Goal: Information Seeking & Learning: Learn about a topic

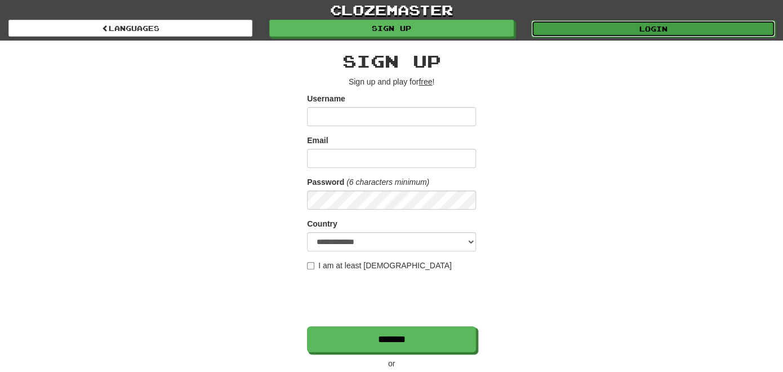
click at [664, 28] on link "Login" at bounding box center [653, 28] width 244 height 17
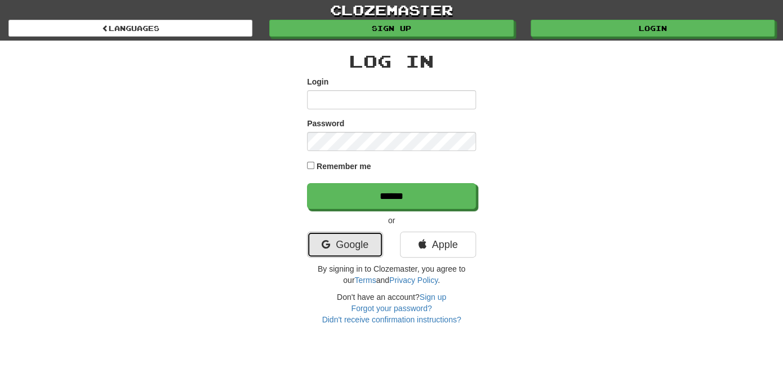
click at [367, 249] on link "Google" at bounding box center [345, 244] width 76 height 26
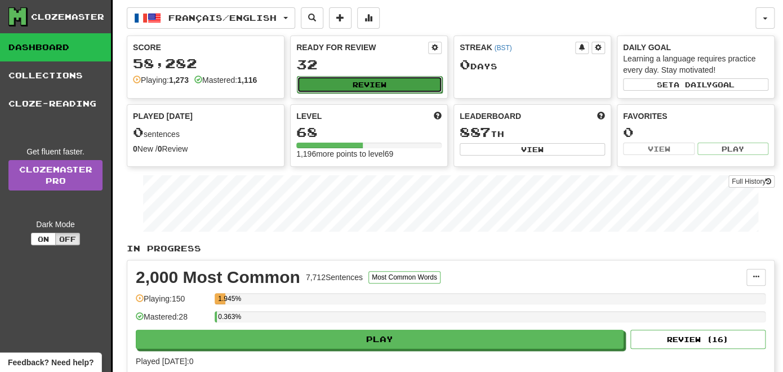
click at [382, 81] on button "Review" at bounding box center [369, 84] width 145 height 17
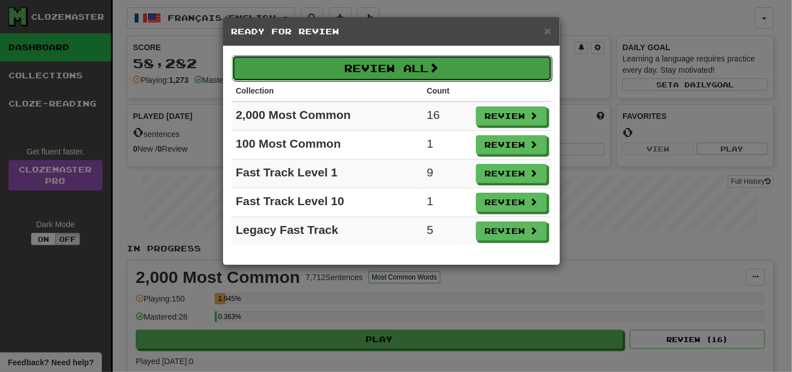
click at [427, 68] on button "Review All" at bounding box center [392, 68] width 320 height 26
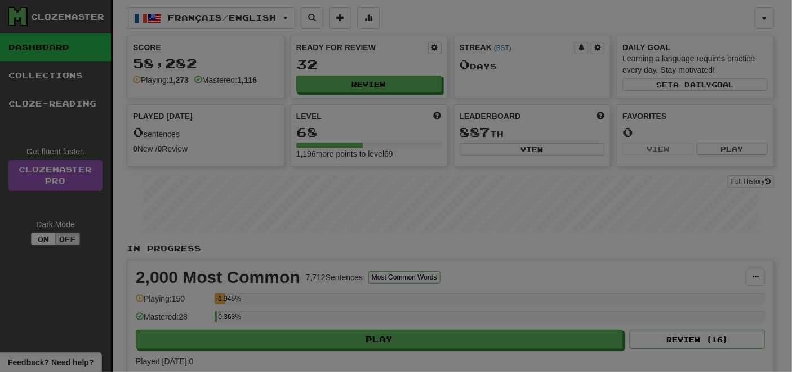
select select "**"
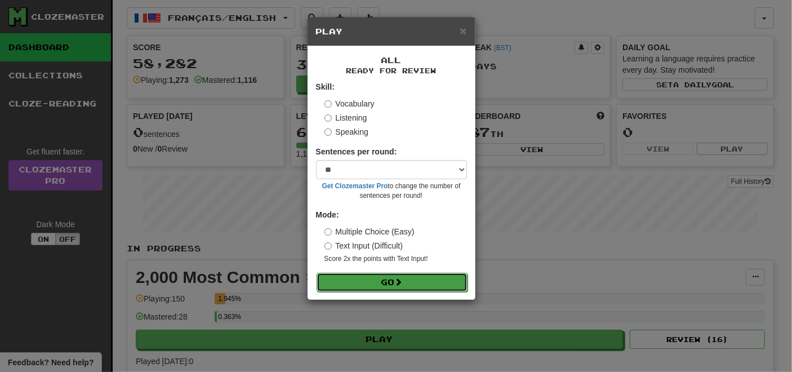
click at [398, 287] on button "Go" at bounding box center [391, 282] width 151 height 19
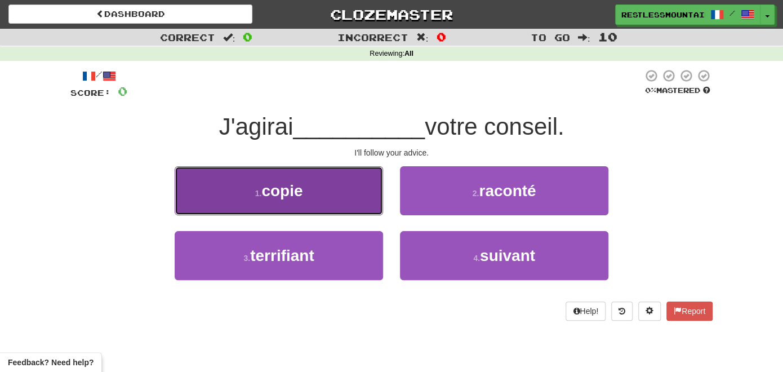
click at [324, 193] on button "1 . copie" at bounding box center [279, 190] width 208 height 49
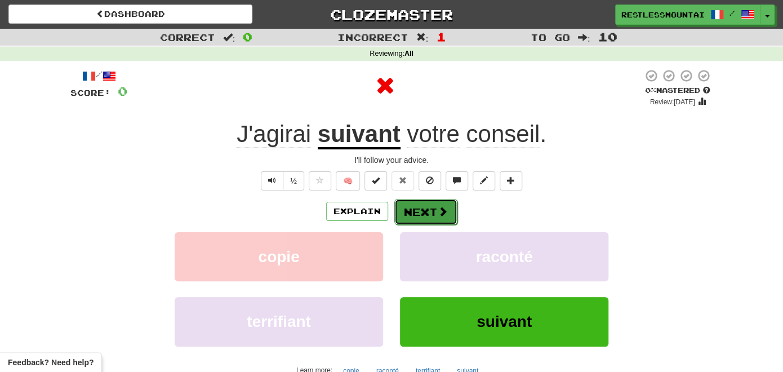
click at [415, 209] on button "Next" at bounding box center [425, 212] width 63 height 26
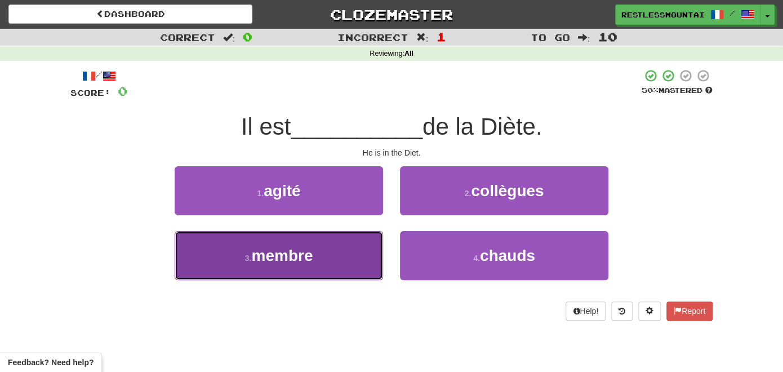
click at [343, 260] on button "3 . membre" at bounding box center [279, 255] width 208 height 49
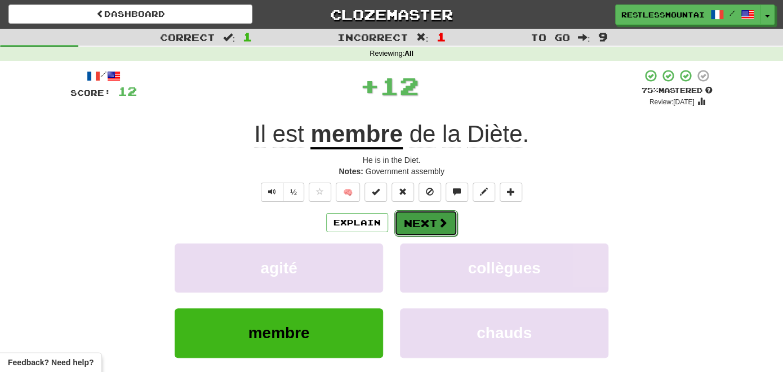
click at [407, 218] on button "Next" at bounding box center [425, 223] width 63 height 26
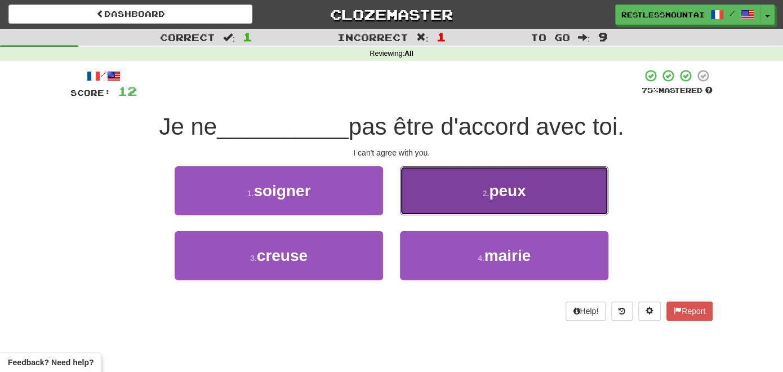
click at [485, 189] on small "2 ." at bounding box center [485, 193] width 7 height 9
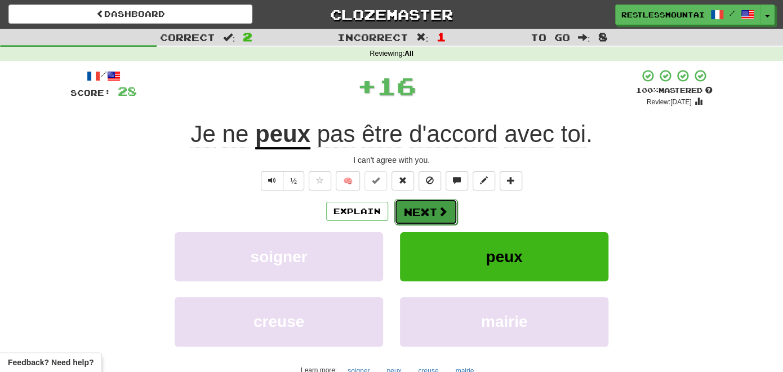
click at [414, 205] on button "Next" at bounding box center [425, 212] width 63 height 26
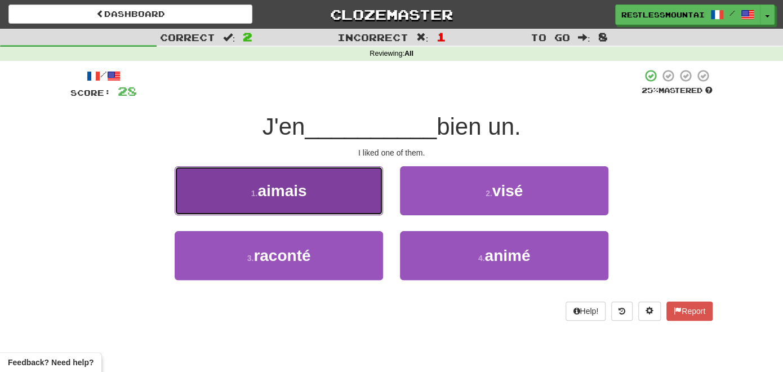
click at [359, 196] on button "1 . aimais" at bounding box center [279, 190] width 208 height 49
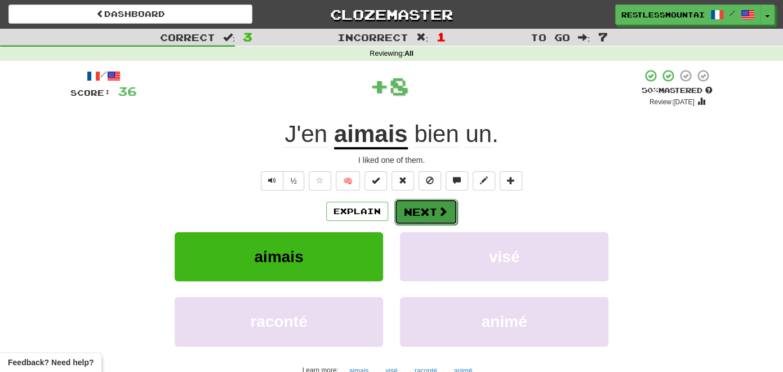
click at [440, 215] on span at bounding box center [443, 211] width 10 height 10
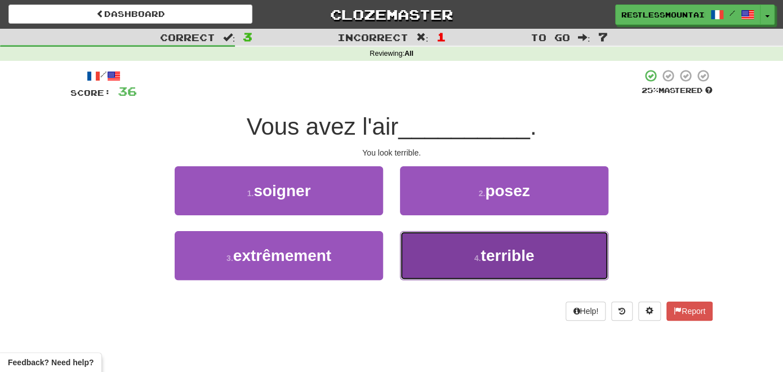
click at [475, 249] on button "4 . terrible" at bounding box center [504, 255] width 208 height 49
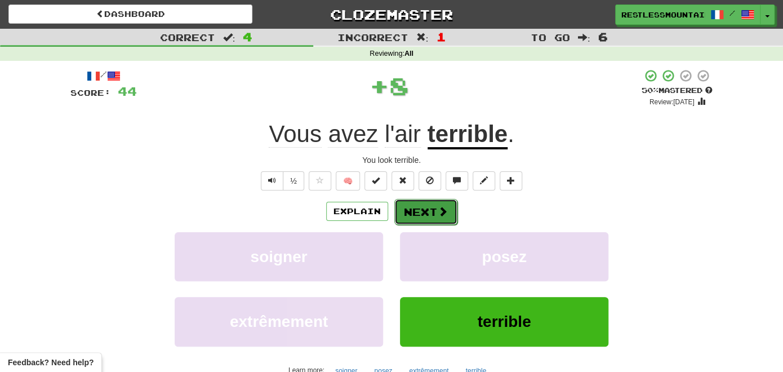
click at [438, 212] on span at bounding box center [443, 211] width 10 height 10
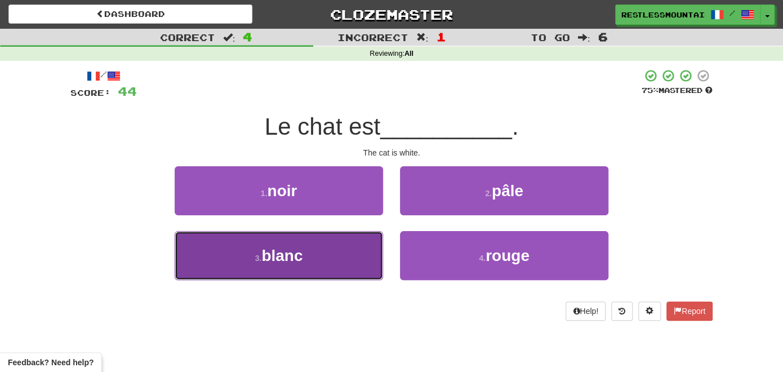
click at [360, 255] on button "3 . blanc" at bounding box center [279, 255] width 208 height 49
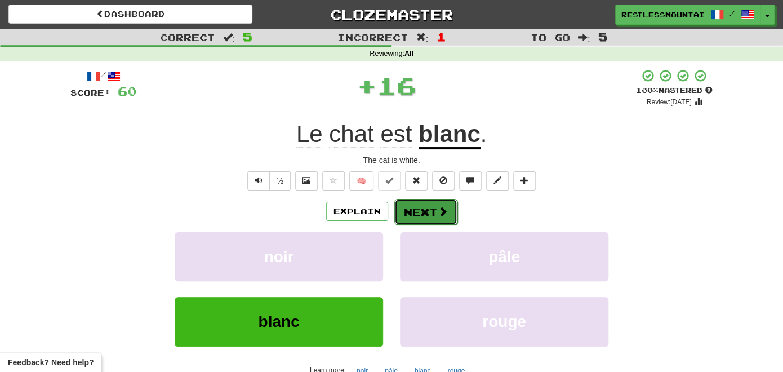
click at [433, 207] on button "Next" at bounding box center [425, 212] width 63 height 26
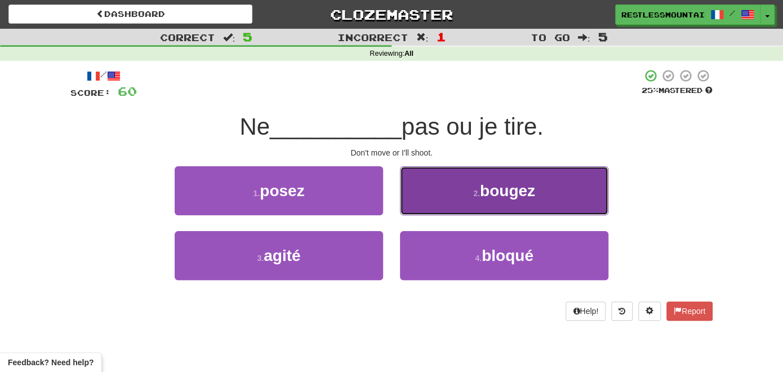
click at [455, 200] on button "2 . bougez" at bounding box center [504, 190] width 208 height 49
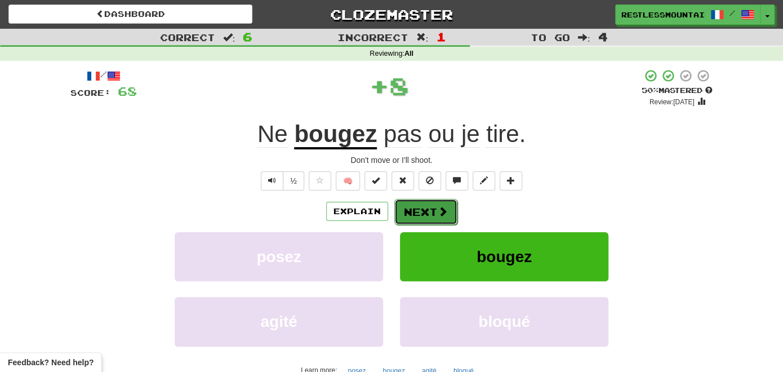
click at [440, 207] on span at bounding box center [443, 211] width 10 height 10
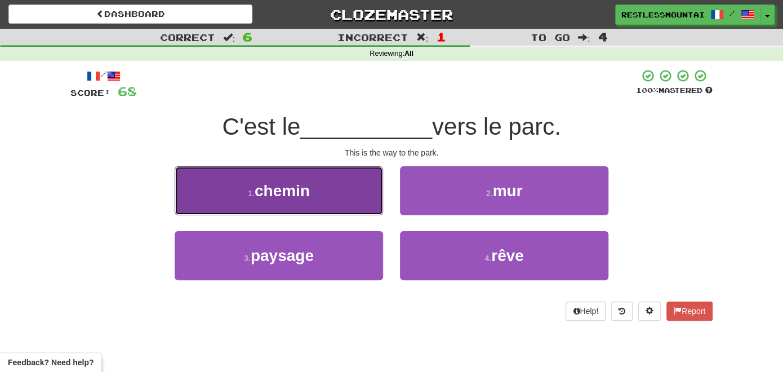
click at [351, 193] on button "1 . chemin" at bounding box center [279, 190] width 208 height 49
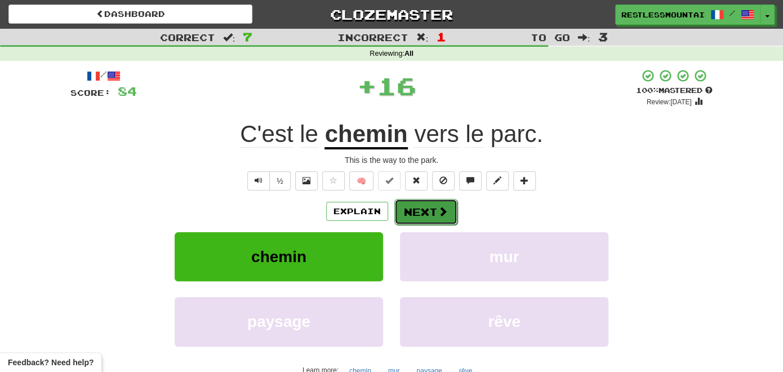
click at [452, 203] on button "Next" at bounding box center [425, 212] width 63 height 26
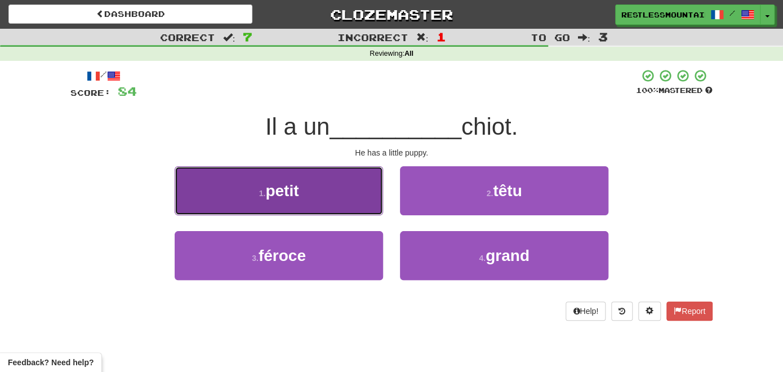
click at [355, 205] on button "1 . petit" at bounding box center [279, 190] width 208 height 49
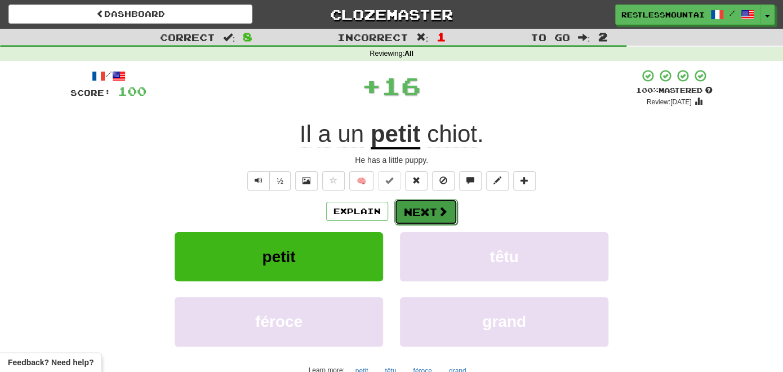
click at [430, 205] on button "Next" at bounding box center [425, 212] width 63 height 26
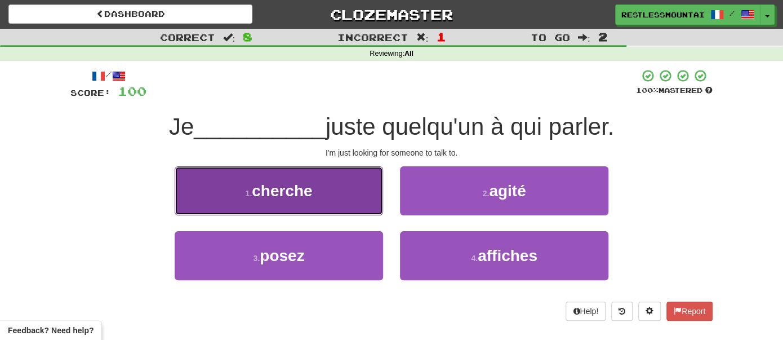
click at [359, 191] on button "1 . cherche" at bounding box center [279, 190] width 208 height 49
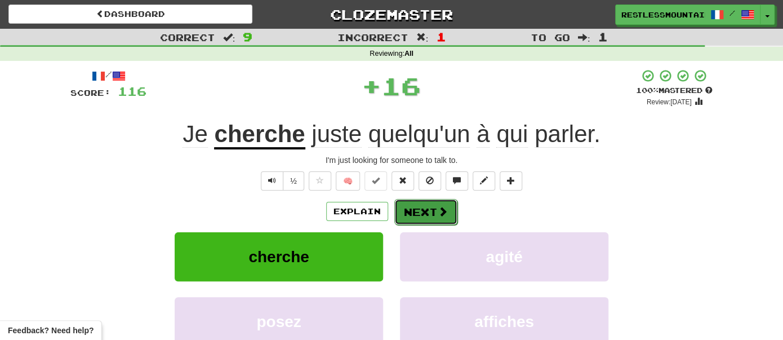
click at [418, 218] on button "Next" at bounding box center [425, 212] width 63 height 26
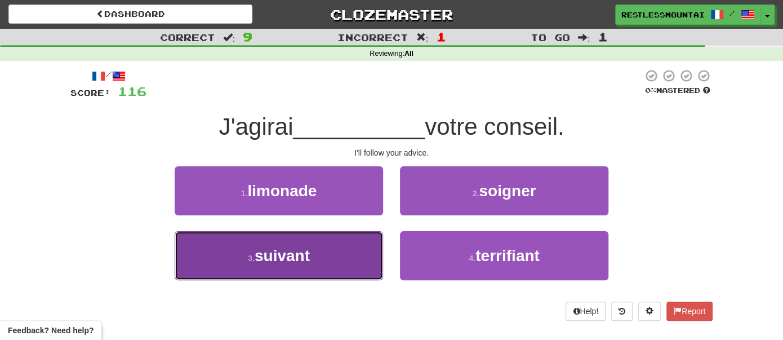
click at [332, 256] on button "3 . suivant" at bounding box center [279, 255] width 208 height 49
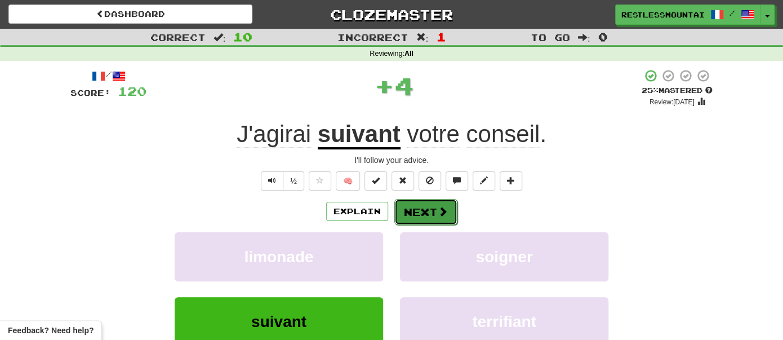
click at [423, 209] on button "Next" at bounding box center [425, 212] width 63 height 26
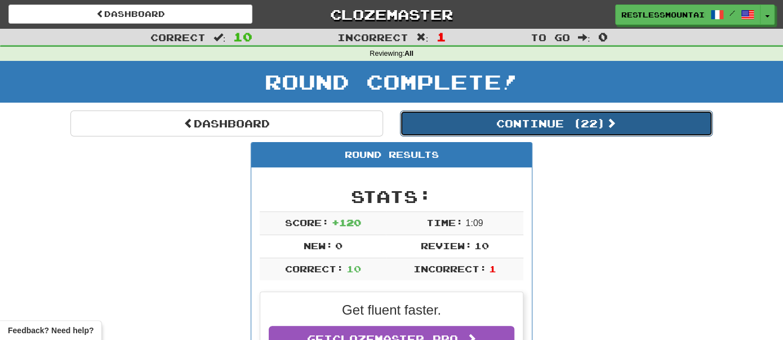
click at [480, 129] on button "Continue ( 22 )" at bounding box center [556, 123] width 313 height 26
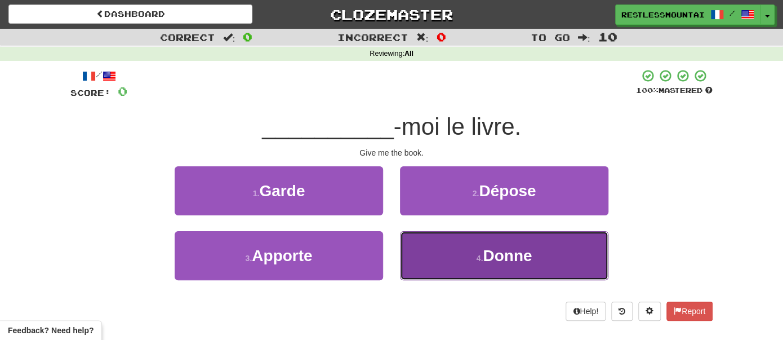
click at [505, 261] on span "Donne" at bounding box center [507, 255] width 49 height 17
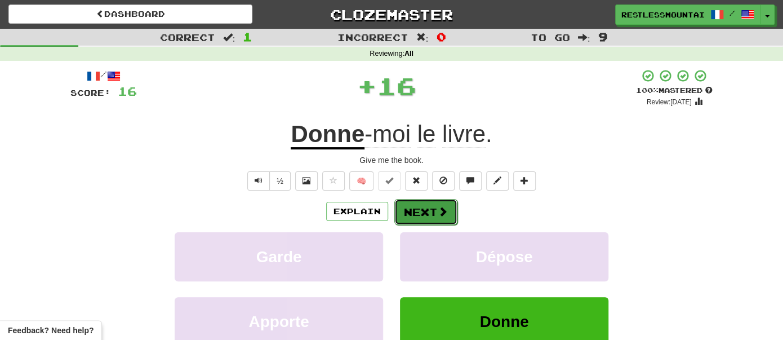
click at [426, 205] on button "Next" at bounding box center [425, 212] width 63 height 26
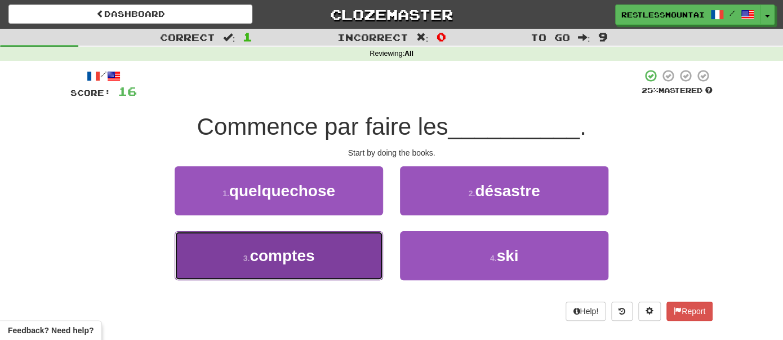
click at [300, 264] on button "3 . comptes" at bounding box center [279, 255] width 208 height 49
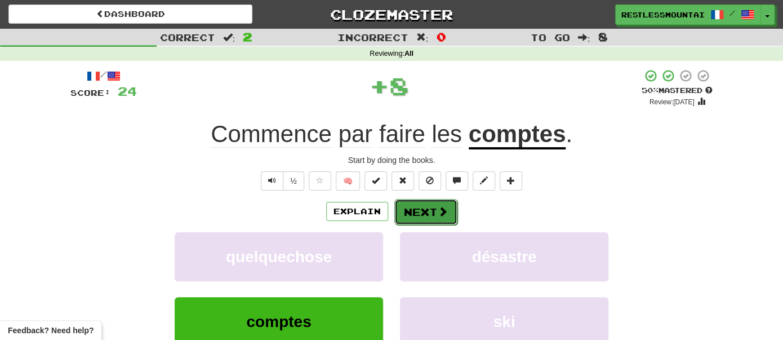
click at [443, 211] on span at bounding box center [443, 211] width 10 height 10
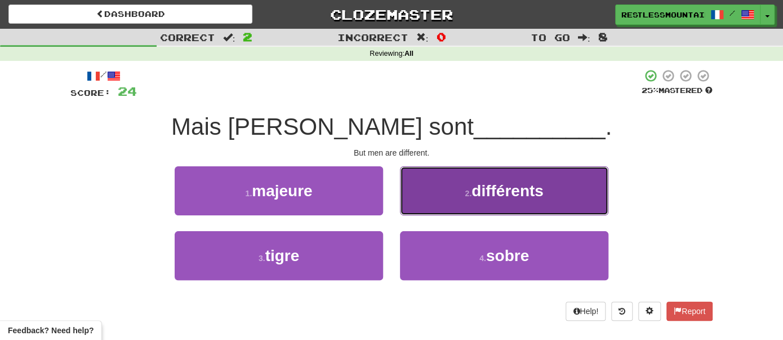
click at [511, 200] on button "2 . différents" at bounding box center [504, 190] width 208 height 49
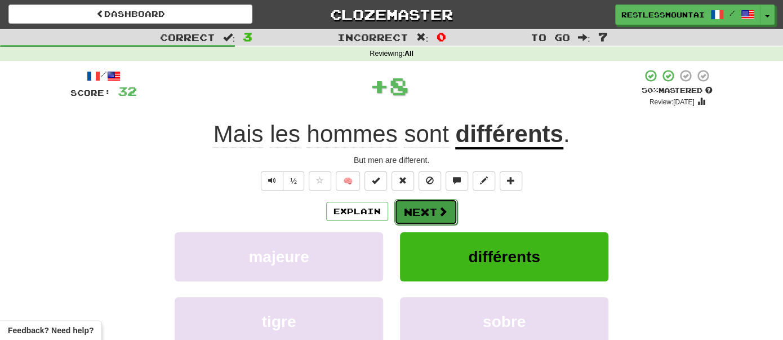
click at [422, 202] on button "Next" at bounding box center [425, 212] width 63 height 26
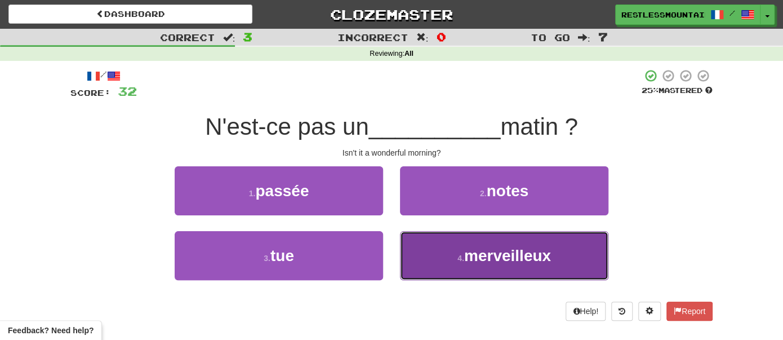
click at [460, 256] on small "4 ." at bounding box center [460, 257] width 7 height 9
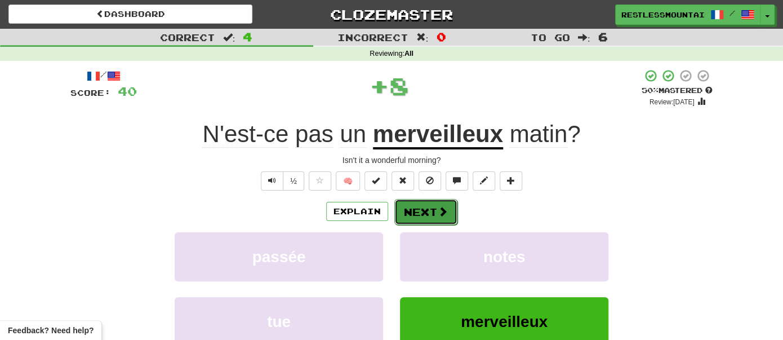
click at [435, 213] on button "Next" at bounding box center [425, 212] width 63 height 26
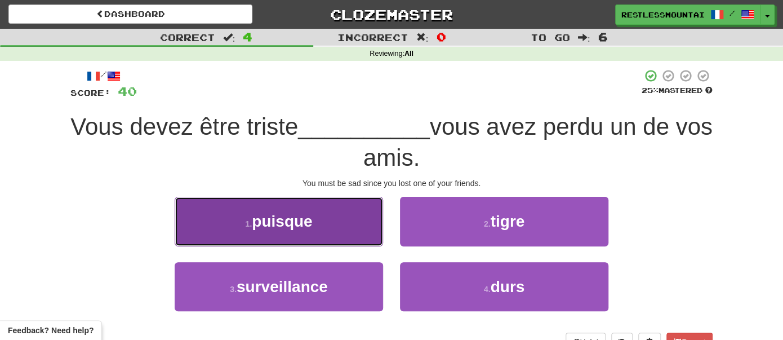
click at [339, 221] on button "1 . puisque" at bounding box center [279, 221] width 208 height 49
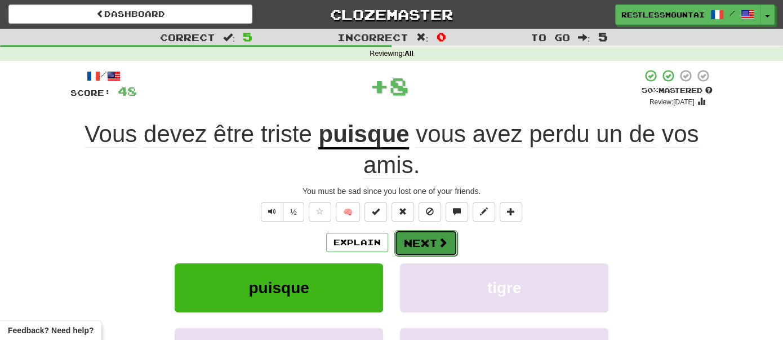
click at [430, 236] on button "Next" at bounding box center [425, 243] width 63 height 26
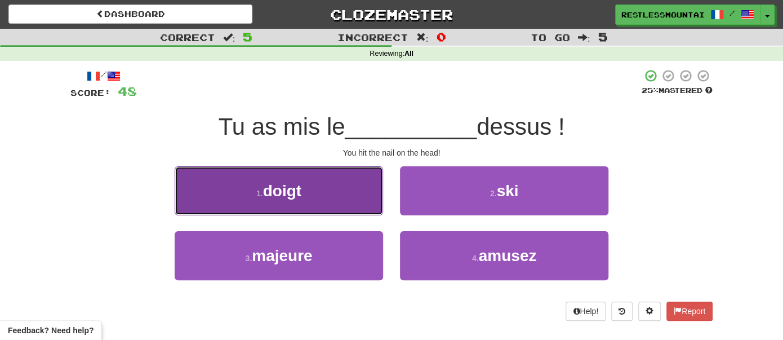
click at [327, 188] on button "1 . doigt" at bounding box center [279, 190] width 208 height 49
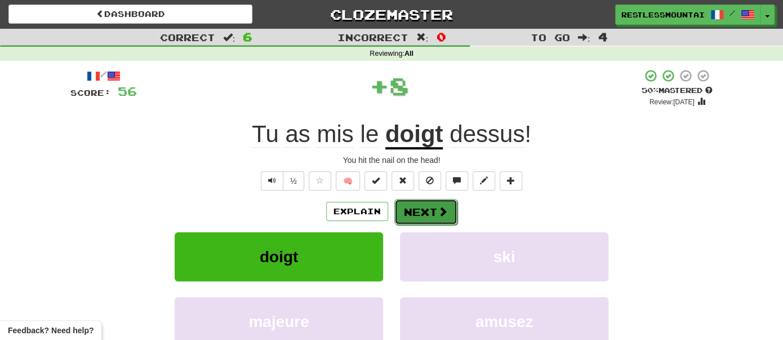
click at [425, 213] on button "Next" at bounding box center [425, 212] width 63 height 26
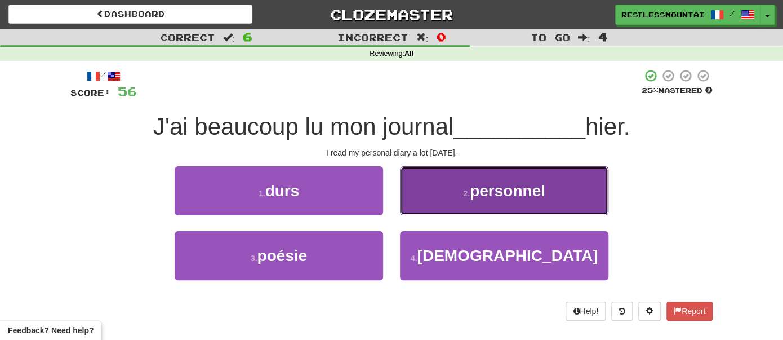
click at [521, 197] on span "personnel" at bounding box center [507, 190] width 75 height 17
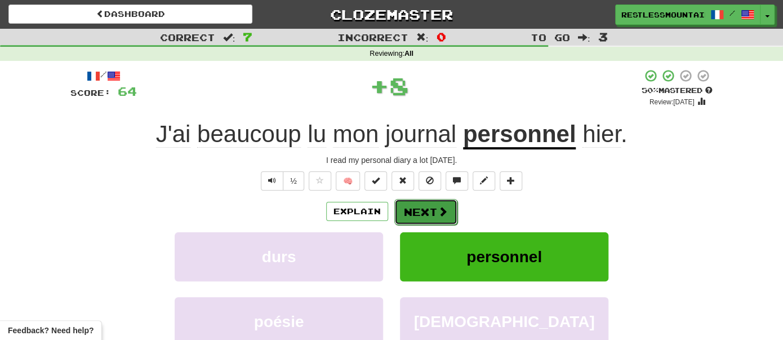
click at [445, 217] on button "Next" at bounding box center [425, 212] width 63 height 26
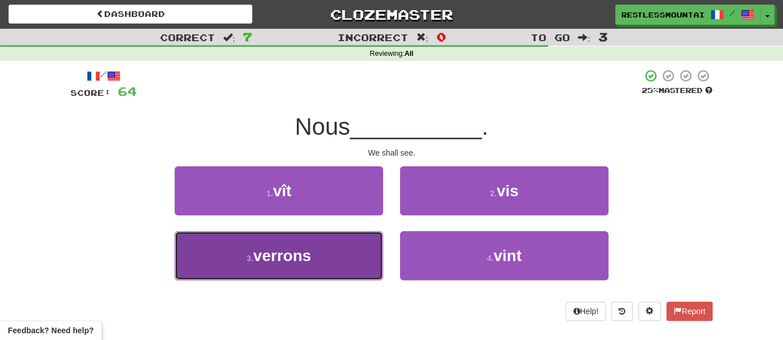
click at [320, 255] on button "3 . verrons" at bounding box center [279, 255] width 208 height 49
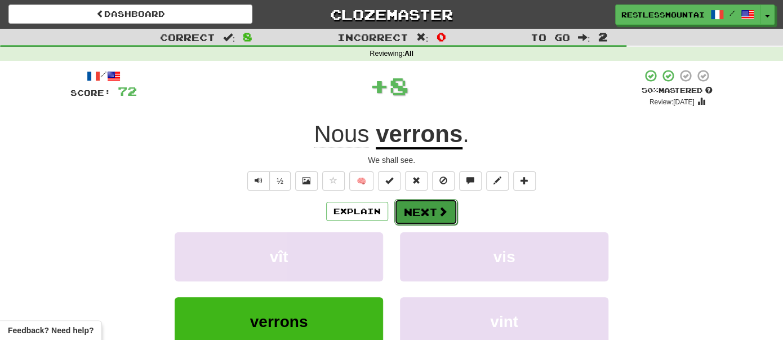
click at [432, 208] on button "Next" at bounding box center [425, 212] width 63 height 26
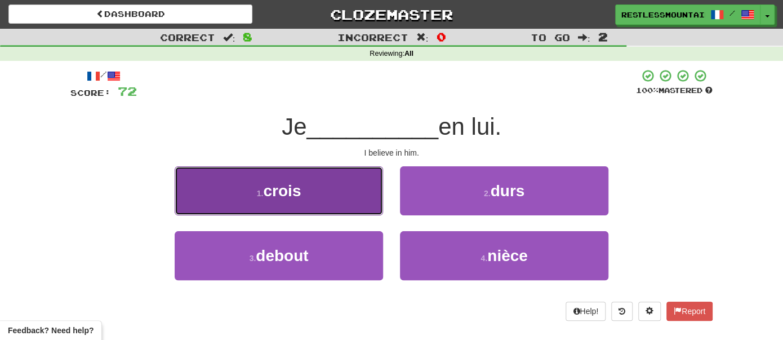
click at [345, 187] on button "1 . crois" at bounding box center [279, 190] width 208 height 49
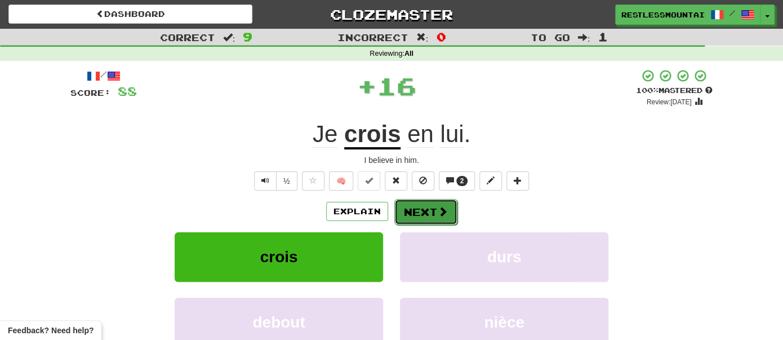
click at [434, 216] on button "Next" at bounding box center [425, 212] width 63 height 26
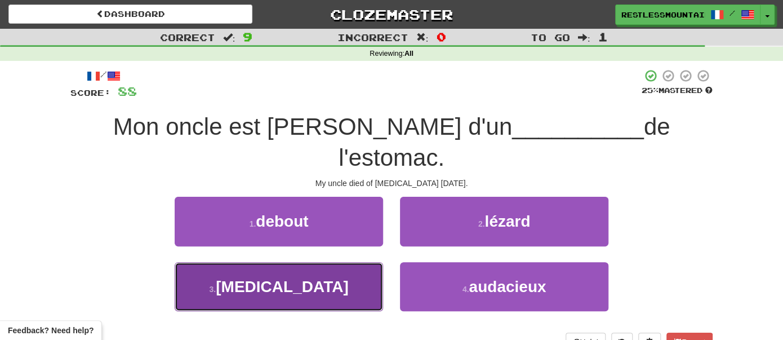
click at [322, 262] on button "3 . cancer" at bounding box center [279, 286] width 208 height 49
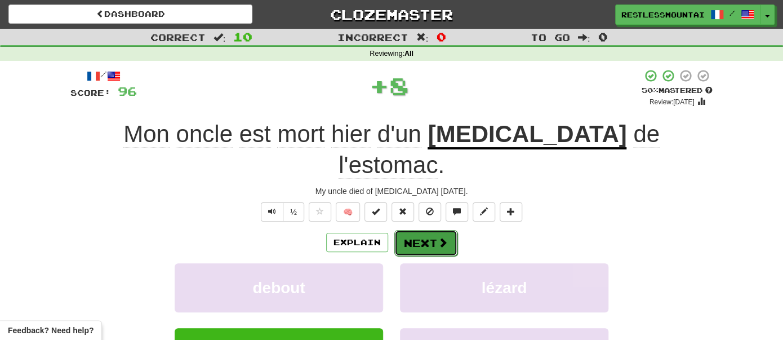
click at [425, 230] on button "Next" at bounding box center [425, 243] width 63 height 26
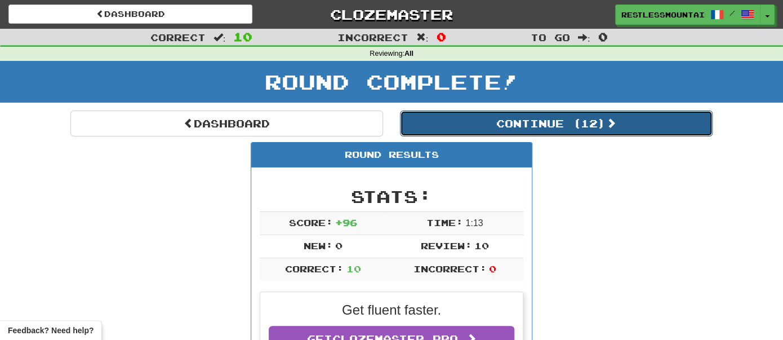
click at [487, 130] on button "Continue ( 12 )" at bounding box center [556, 123] width 313 height 26
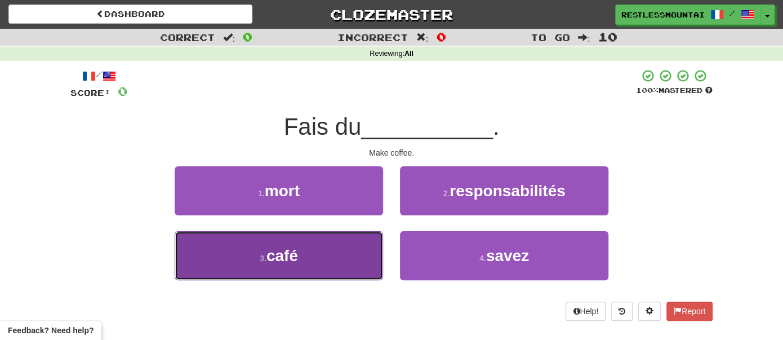
click at [331, 258] on button "3 . café" at bounding box center [279, 255] width 208 height 49
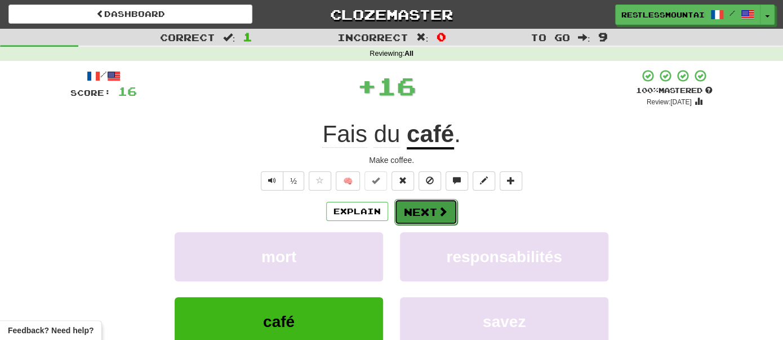
click at [426, 204] on button "Next" at bounding box center [425, 212] width 63 height 26
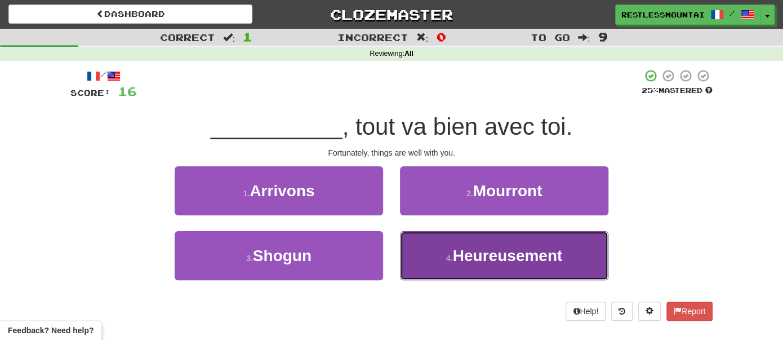
click at [487, 267] on button "4 . Heureusement" at bounding box center [504, 255] width 208 height 49
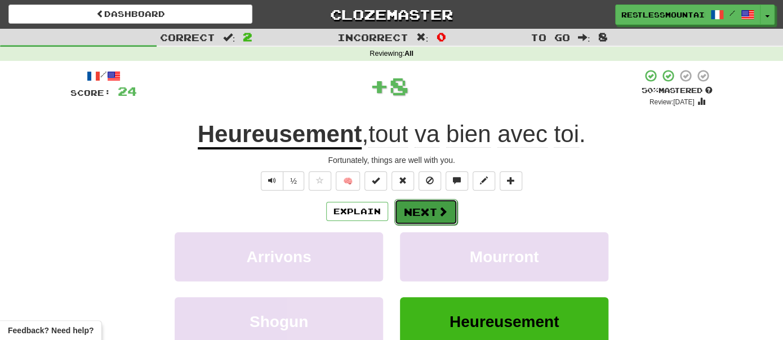
click at [439, 218] on button "Next" at bounding box center [425, 212] width 63 height 26
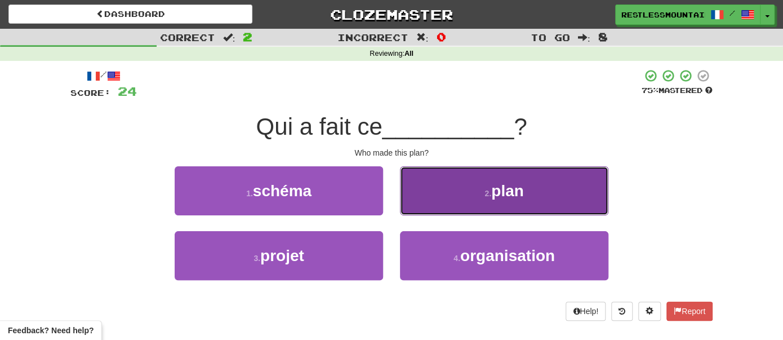
click at [444, 191] on button "2 . plan" at bounding box center [504, 190] width 208 height 49
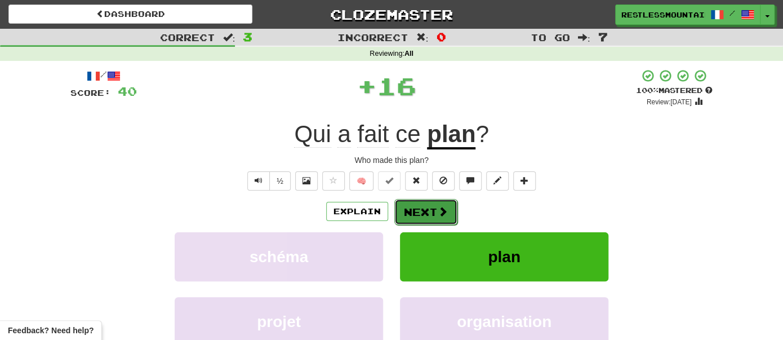
click at [424, 206] on button "Next" at bounding box center [425, 212] width 63 height 26
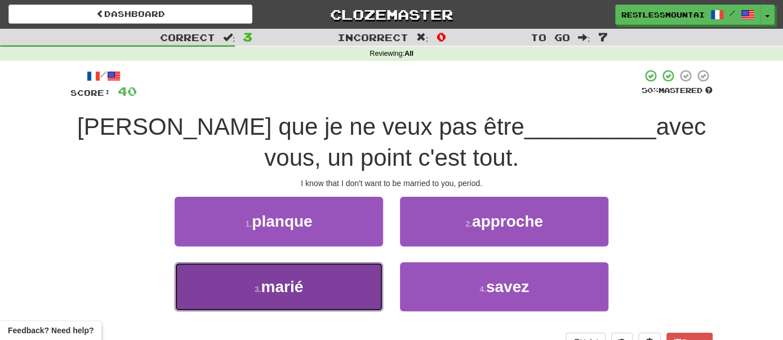
click at [333, 283] on button "3 . marié" at bounding box center [279, 286] width 208 height 49
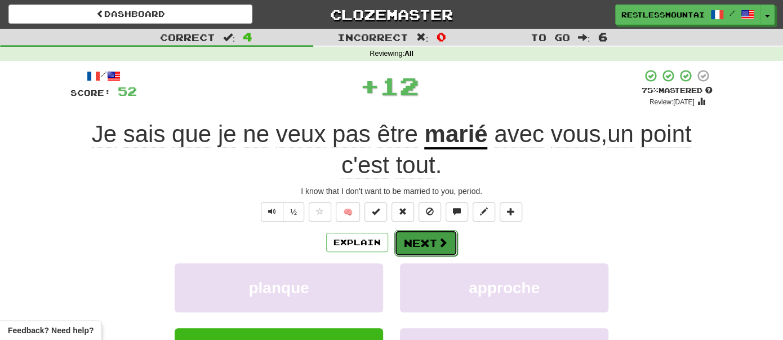
click at [403, 248] on button "Next" at bounding box center [425, 243] width 63 height 26
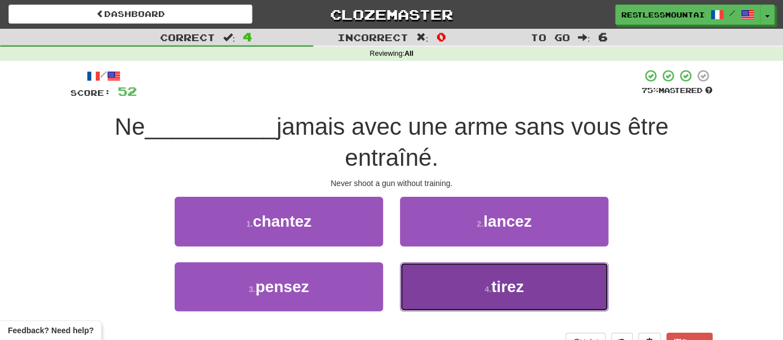
click at [493, 291] on span "tirez" at bounding box center [507, 286] width 33 height 17
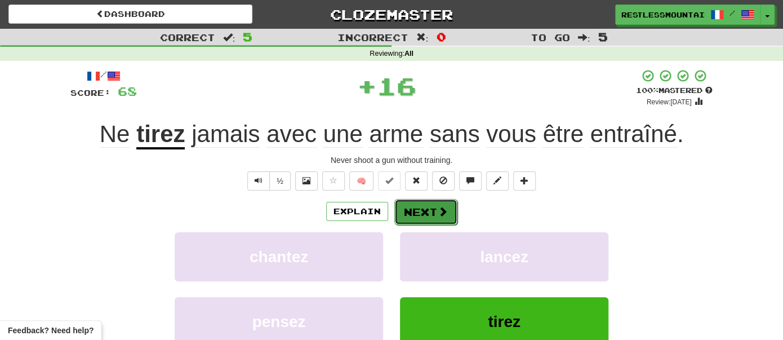
click at [410, 207] on button "Next" at bounding box center [425, 212] width 63 height 26
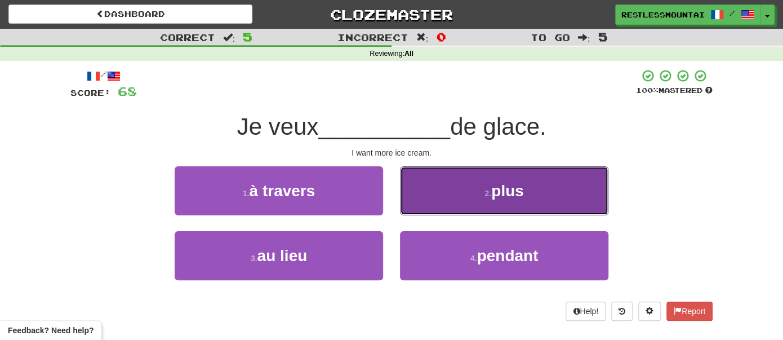
click at [471, 199] on button "2 . plus" at bounding box center [504, 190] width 208 height 49
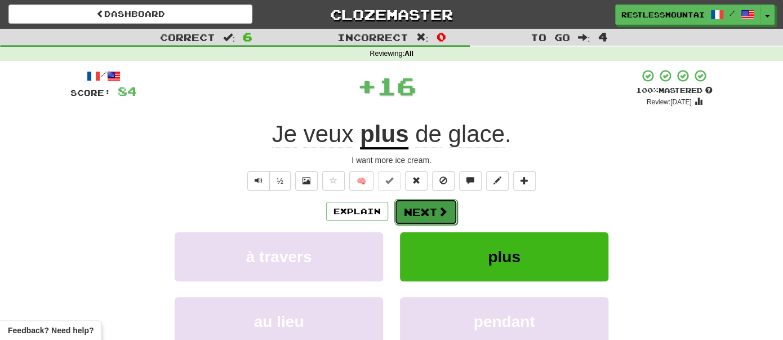
click at [419, 210] on button "Next" at bounding box center [425, 212] width 63 height 26
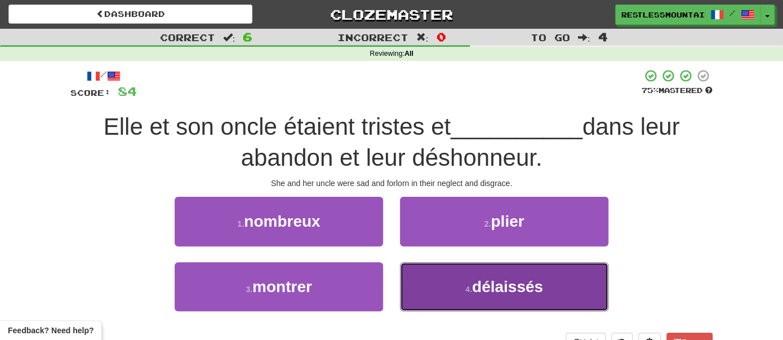
click at [469, 288] on small "4 ." at bounding box center [468, 288] width 7 height 9
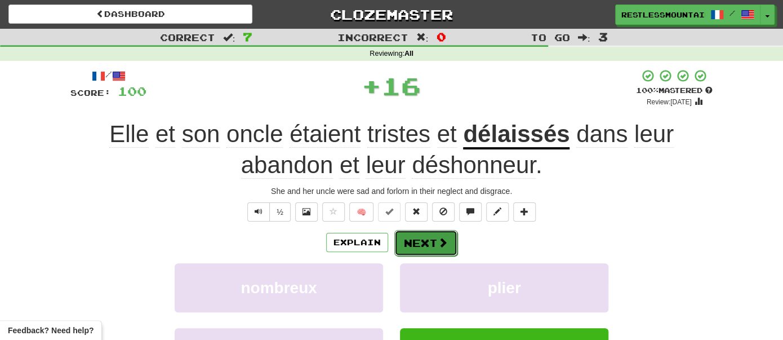
click at [438, 240] on span at bounding box center [443, 242] width 10 height 10
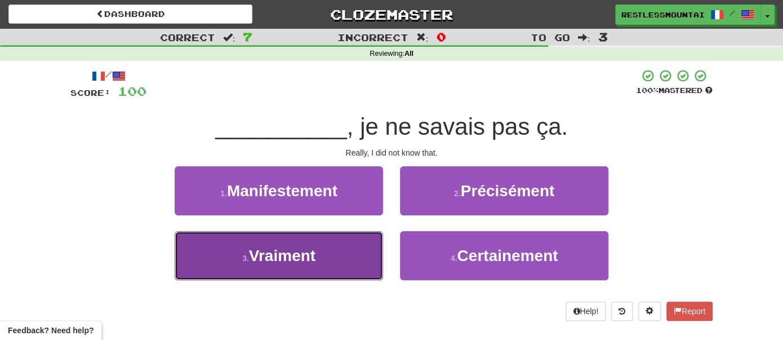
click at [372, 249] on button "3 . Vraiment" at bounding box center [279, 255] width 208 height 49
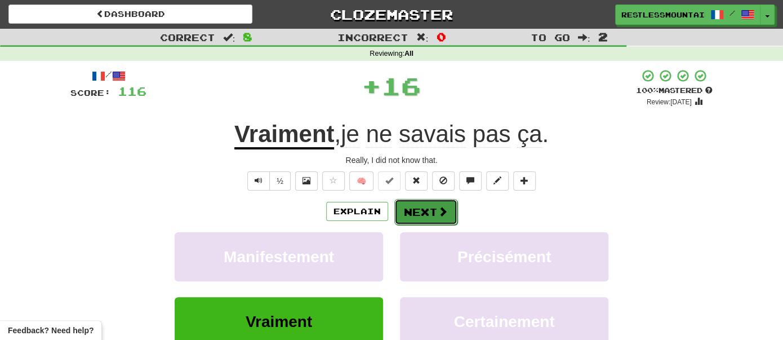
click at [410, 207] on button "Next" at bounding box center [425, 212] width 63 height 26
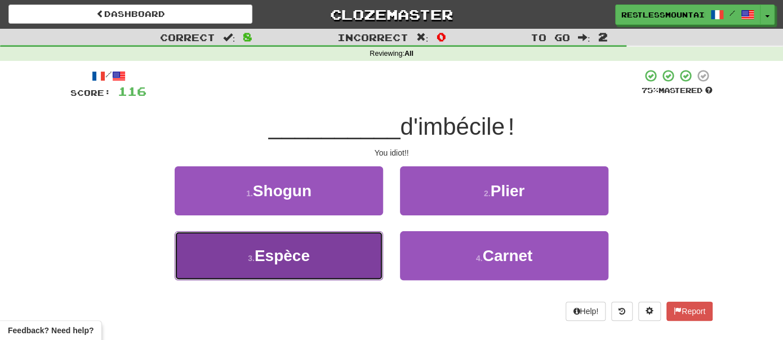
click at [340, 262] on button "3 . Espèce" at bounding box center [279, 255] width 208 height 49
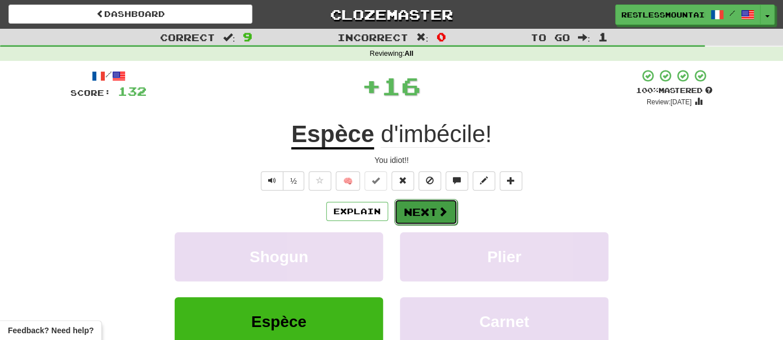
click at [403, 212] on button "Next" at bounding box center [425, 212] width 63 height 26
